Goal: Task Accomplishment & Management: Use online tool/utility

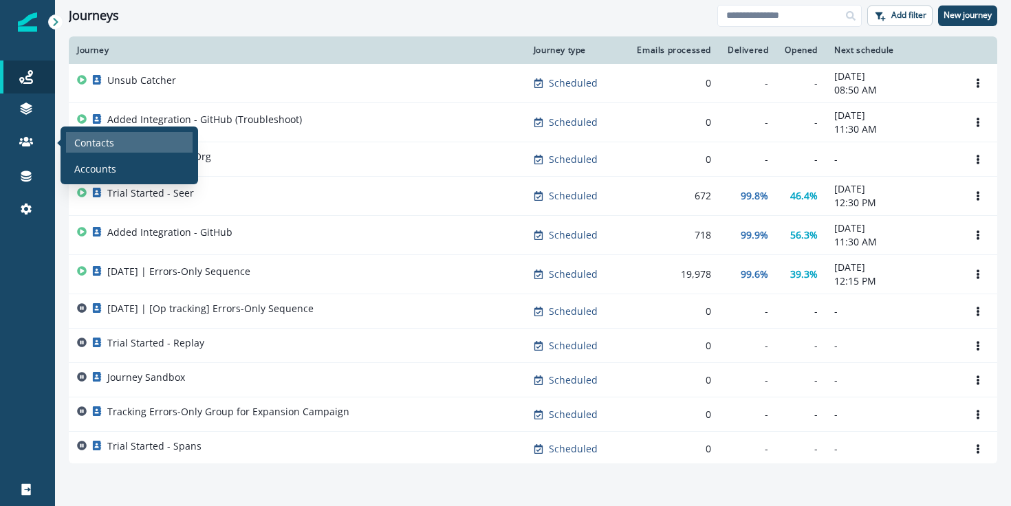
click at [85, 149] on p "Contacts" at bounding box center [94, 143] width 40 height 14
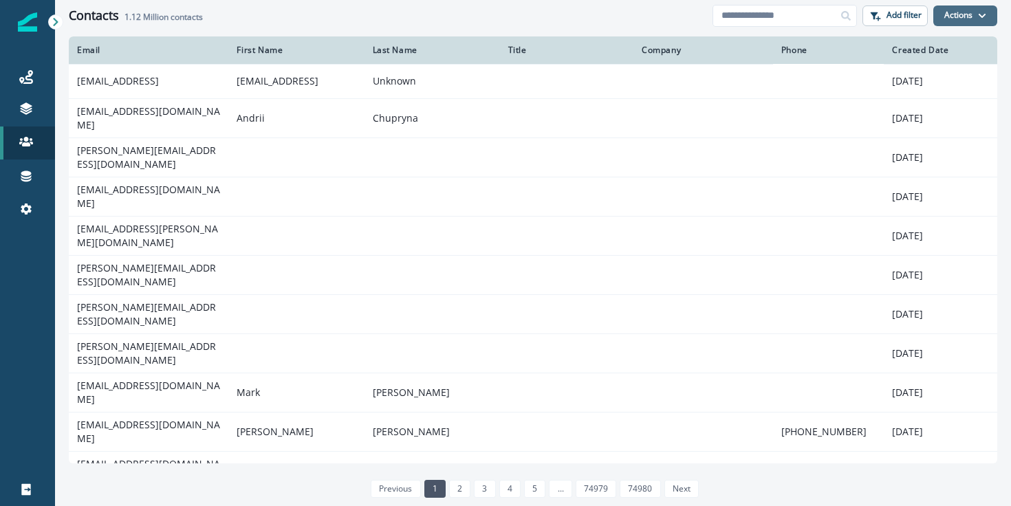
click at [966, 19] on button "Actions" at bounding box center [966, 16] width 64 height 21
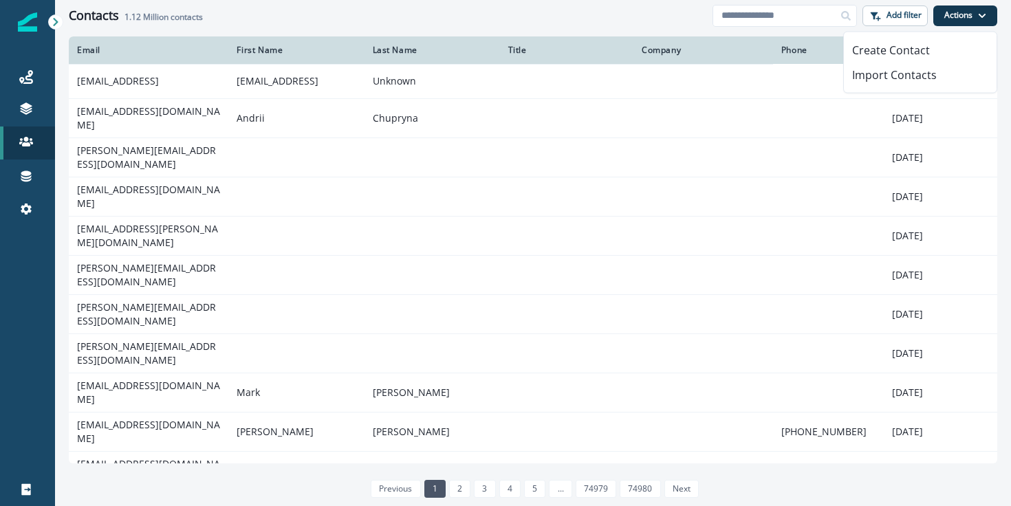
click at [966, 19] on button "Actions" at bounding box center [966, 16] width 64 height 21
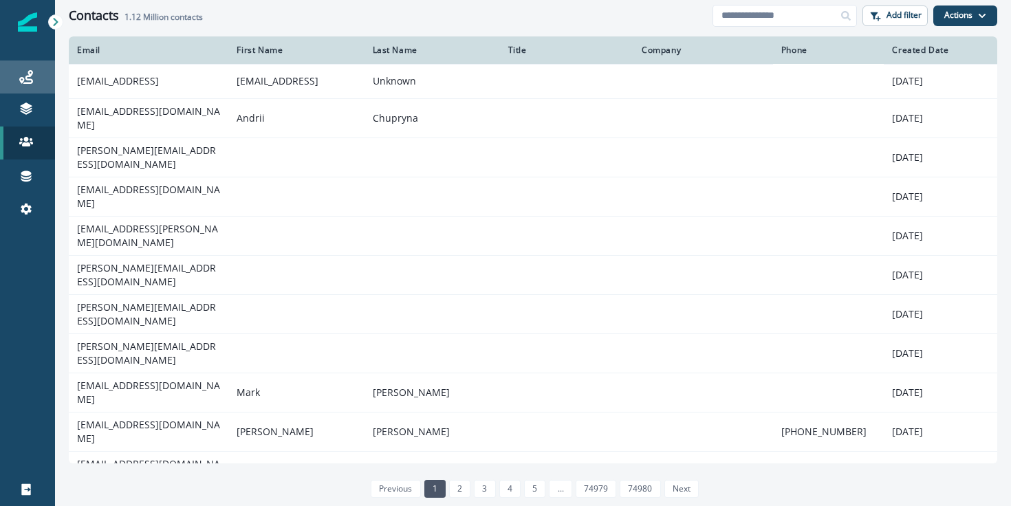
click at [30, 69] on div "Journeys" at bounding box center [28, 77] width 44 height 17
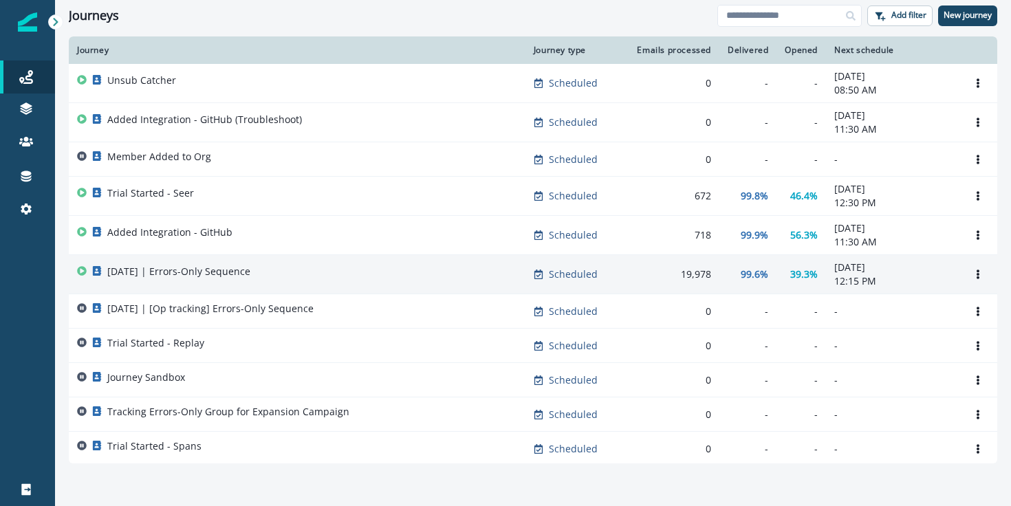
click at [208, 272] on p "[DATE] | Errors-Only Sequence" at bounding box center [178, 272] width 143 height 14
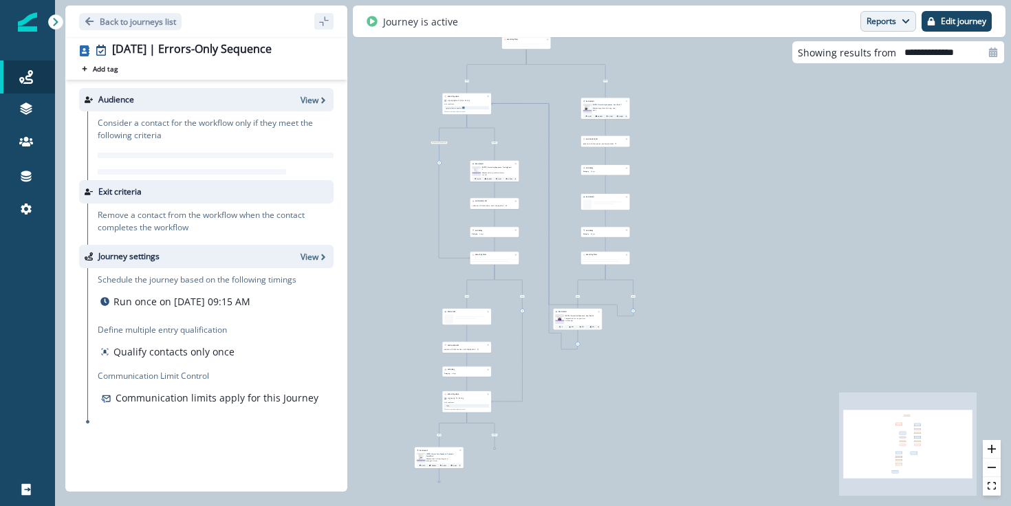
click at [895, 27] on button "Reports" at bounding box center [889, 21] width 56 height 21
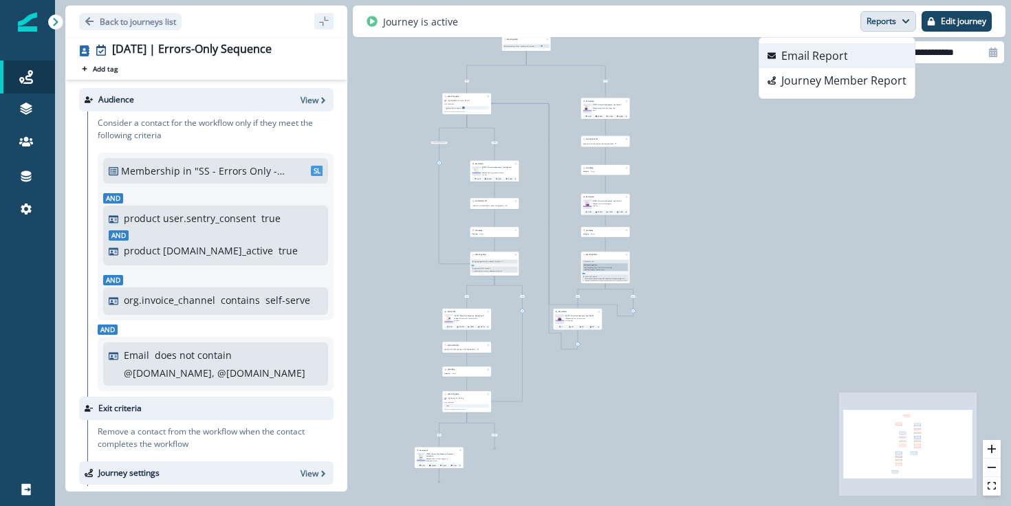
click at [831, 54] on p "Email Report" at bounding box center [815, 55] width 67 height 17
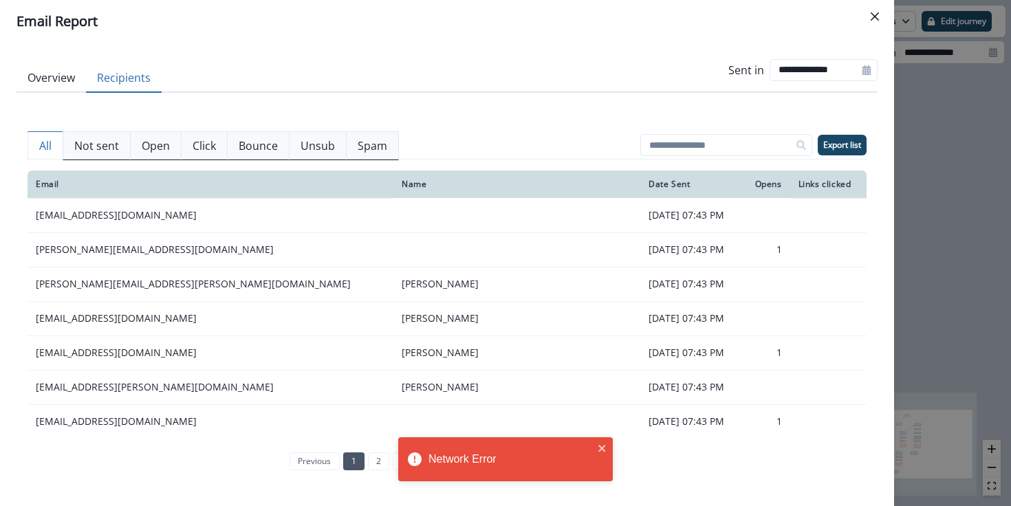
click at [115, 74] on button "Recipients" at bounding box center [124, 78] width 76 height 29
click at [207, 153] on p "Click" at bounding box center [204, 146] width 23 height 17
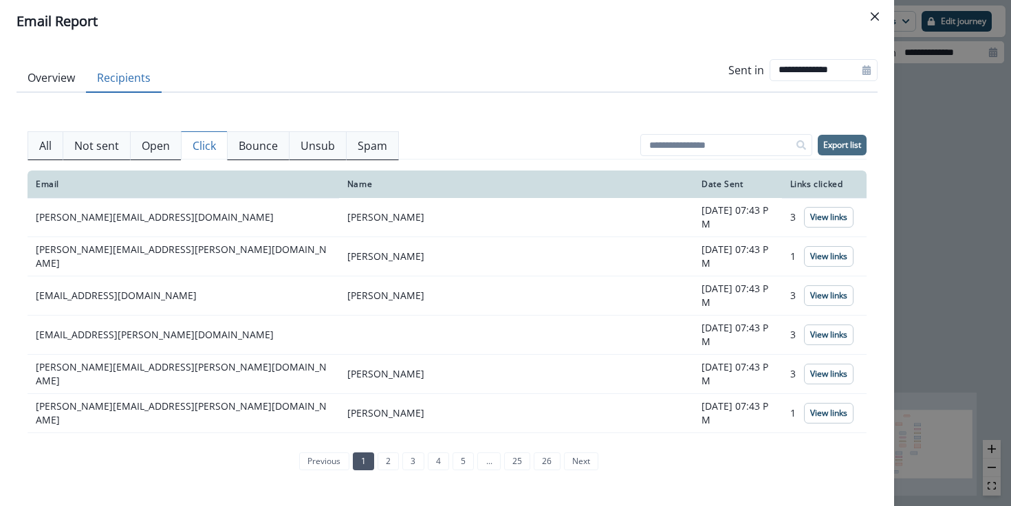
click at [847, 147] on p "Export list" at bounding box center [843, 145] width 38 height 10
